Goal: Check status

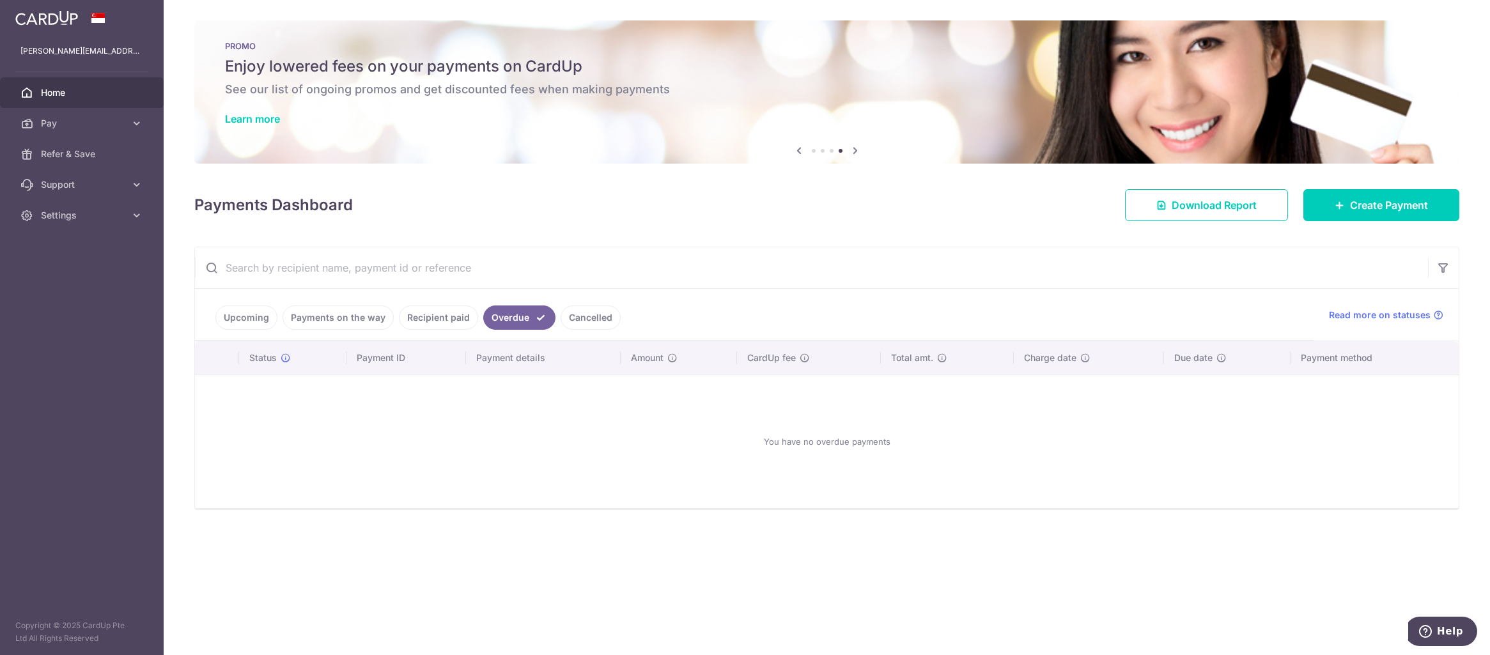
click at [428, 321] on link "Recipient paid" at bounding box center [438, 318] width 79 height 24
click at [371, 323] on link "Payments on the way" at bounding box center [337, 318] width 111 height 24
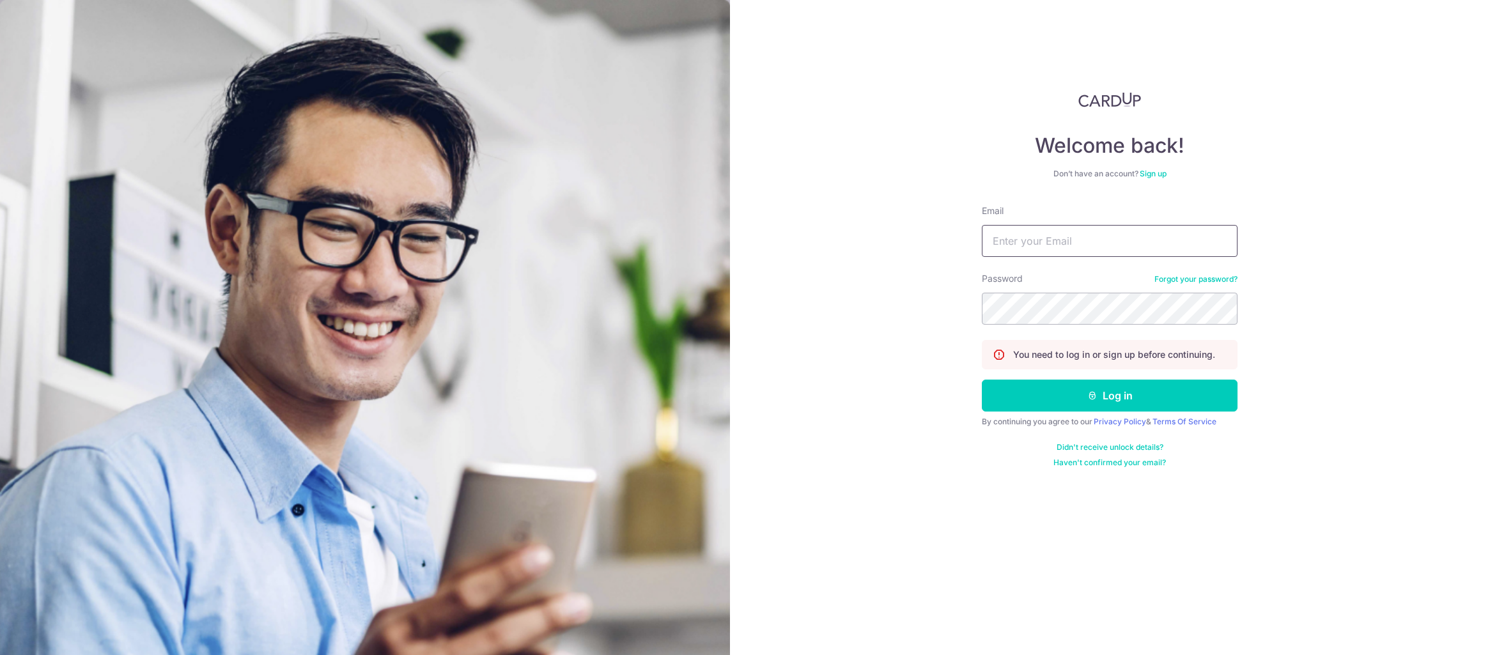
click at [1152, 241] on input "Email" at bounding box center [1110, 241] width 256 height 32
type input "[PERSON_NAME][EMAIL_ADDRESS][DOMAIN_NAME]"
click at [982, 380] on button "Log in" at bounding box center [1110, 396] width 256 height 32
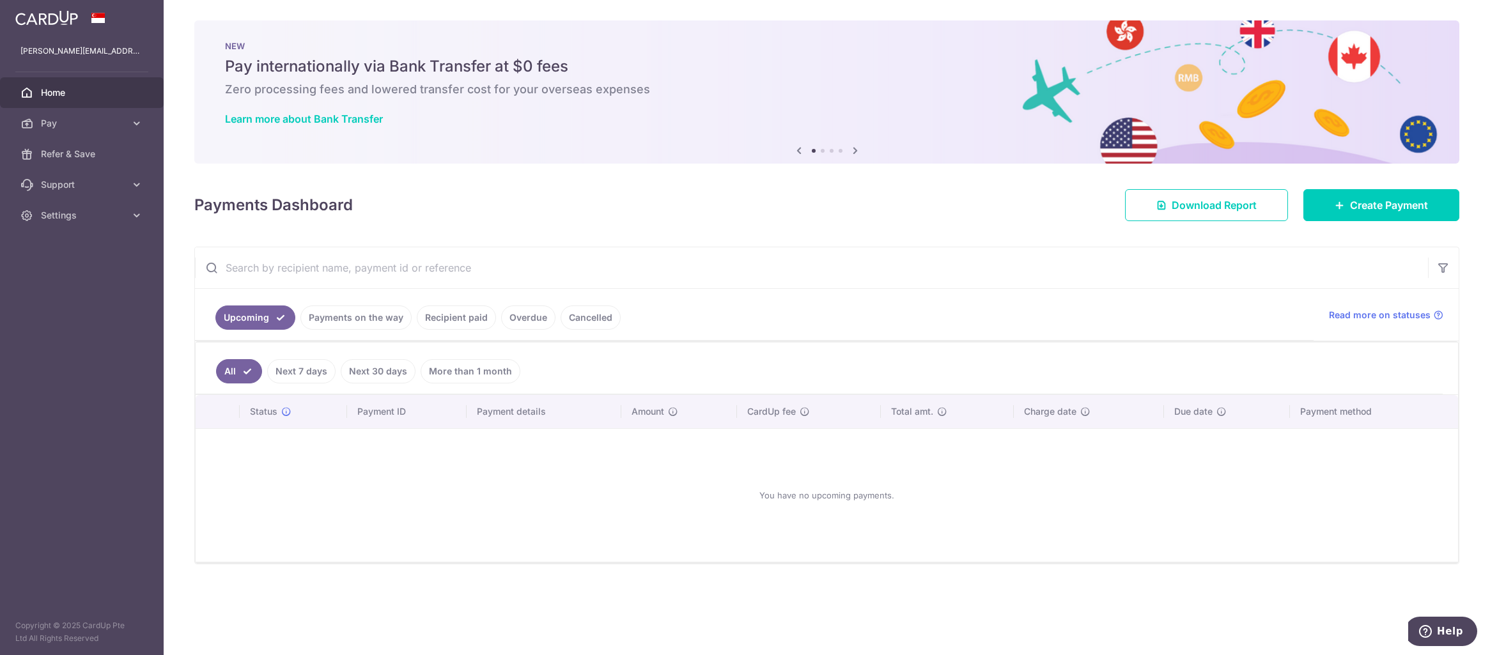
click at [467, 318] on link "Recipient paid" at bounding box center [456, 318] width 79 height 24
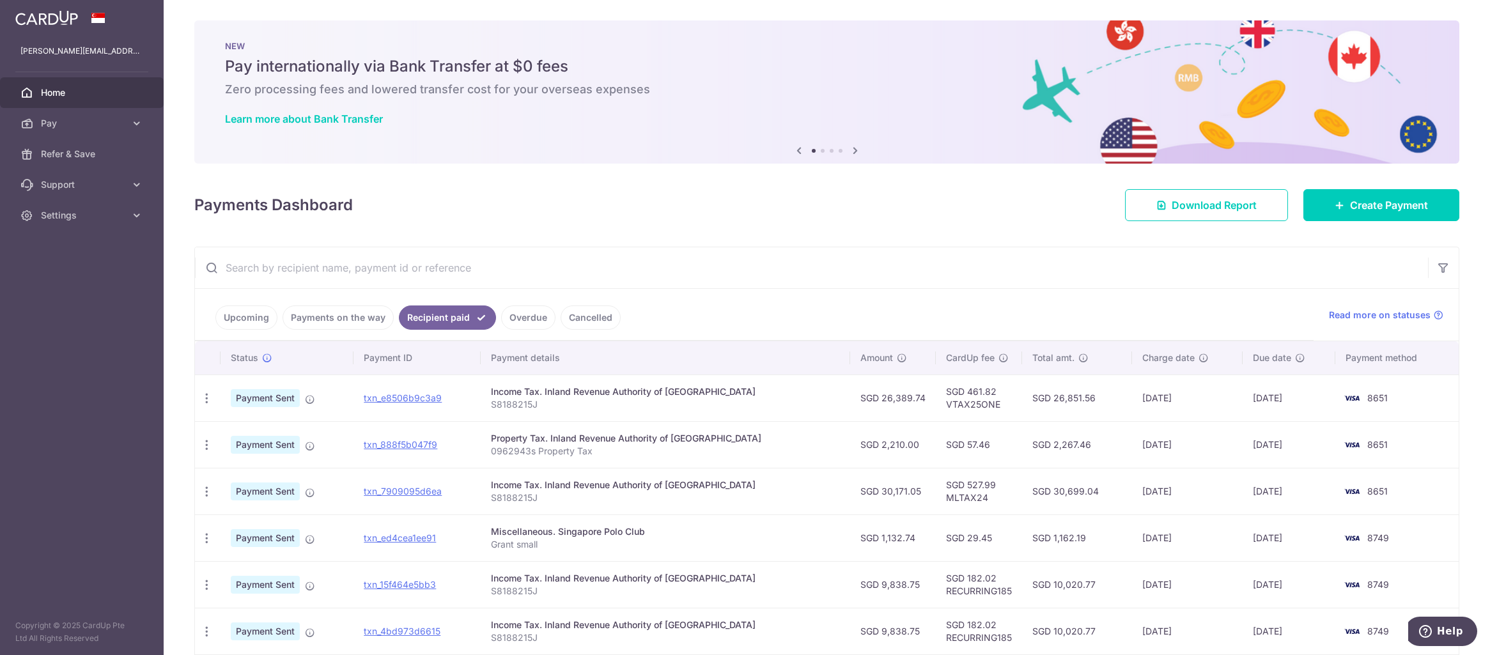
click at [362, 318] on link "Payments on the way" at bounding box center [337, 318] width 111 height 24
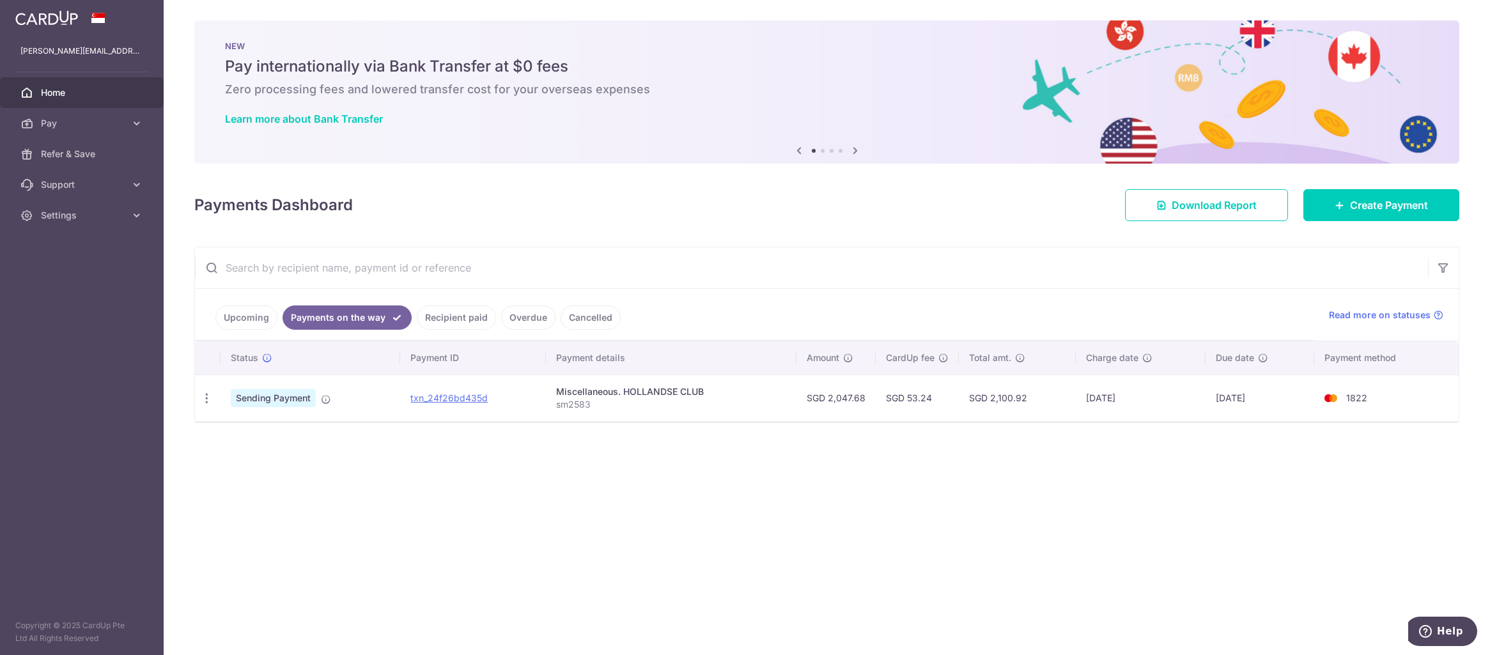
click at [412, 320] on li "Recipient paid" at bounding box center [454, 318] width 84 height 24
click at [449, 318] on link "Recipient paid" at bounding box center [456, 318] width 79 height 24
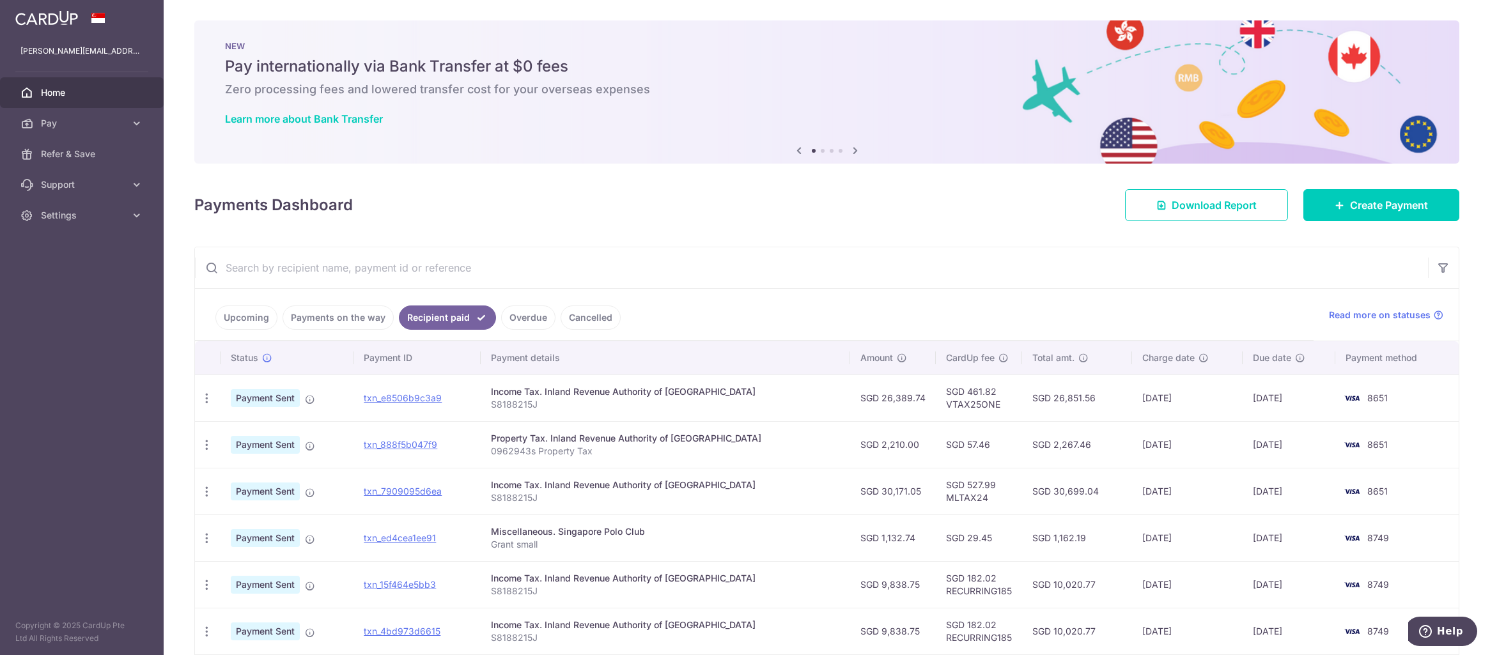
click at [359, 318] on link "Payments on the way" at bounding box center [337, 318] width 111 height 24
